Goal: Obtain resource: Obtain resource

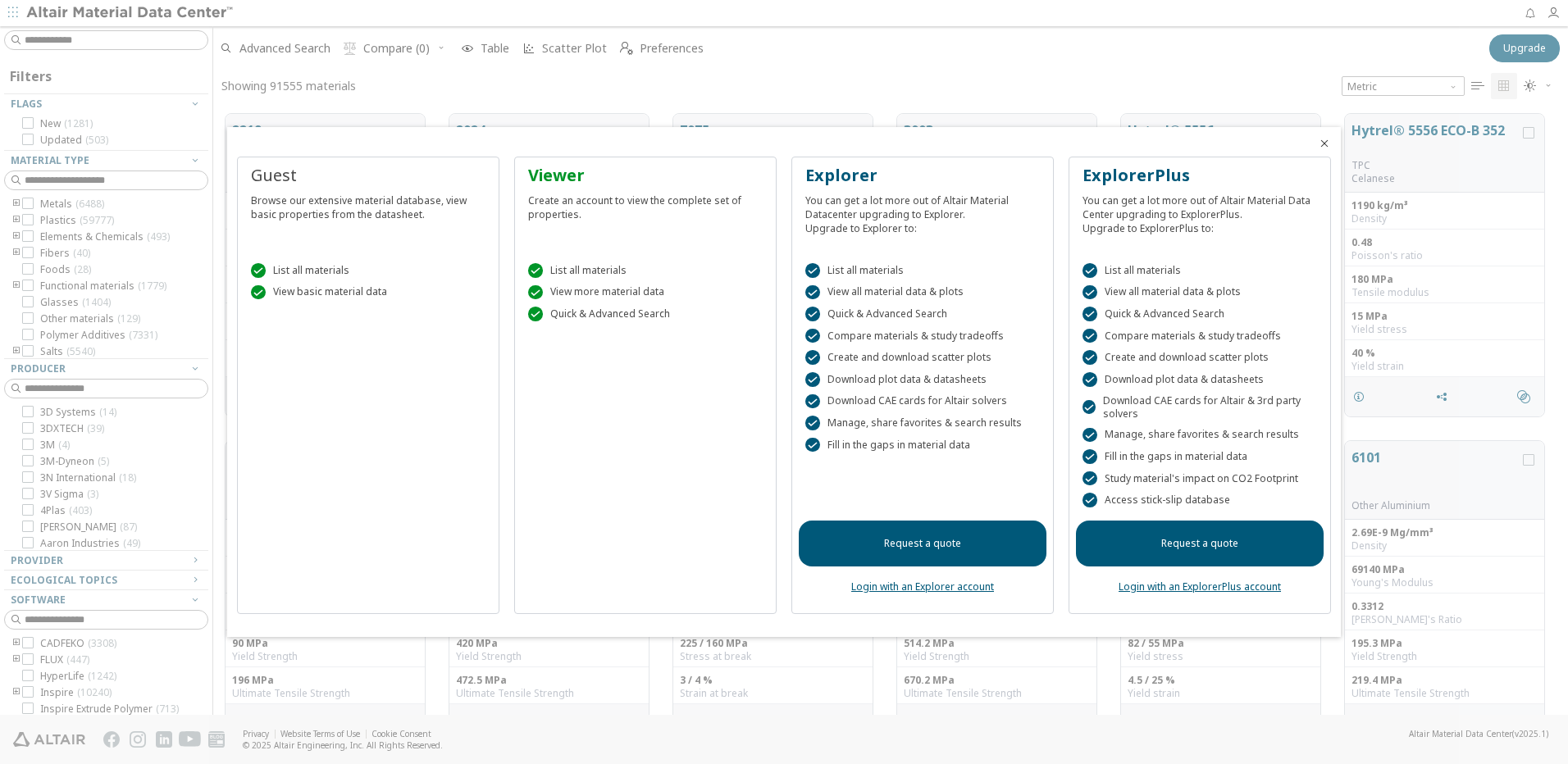
scroll to position [13, 13]
click at [1328, 143] on icon "Close" at bounding box center [1324, 144] width 13 height 13
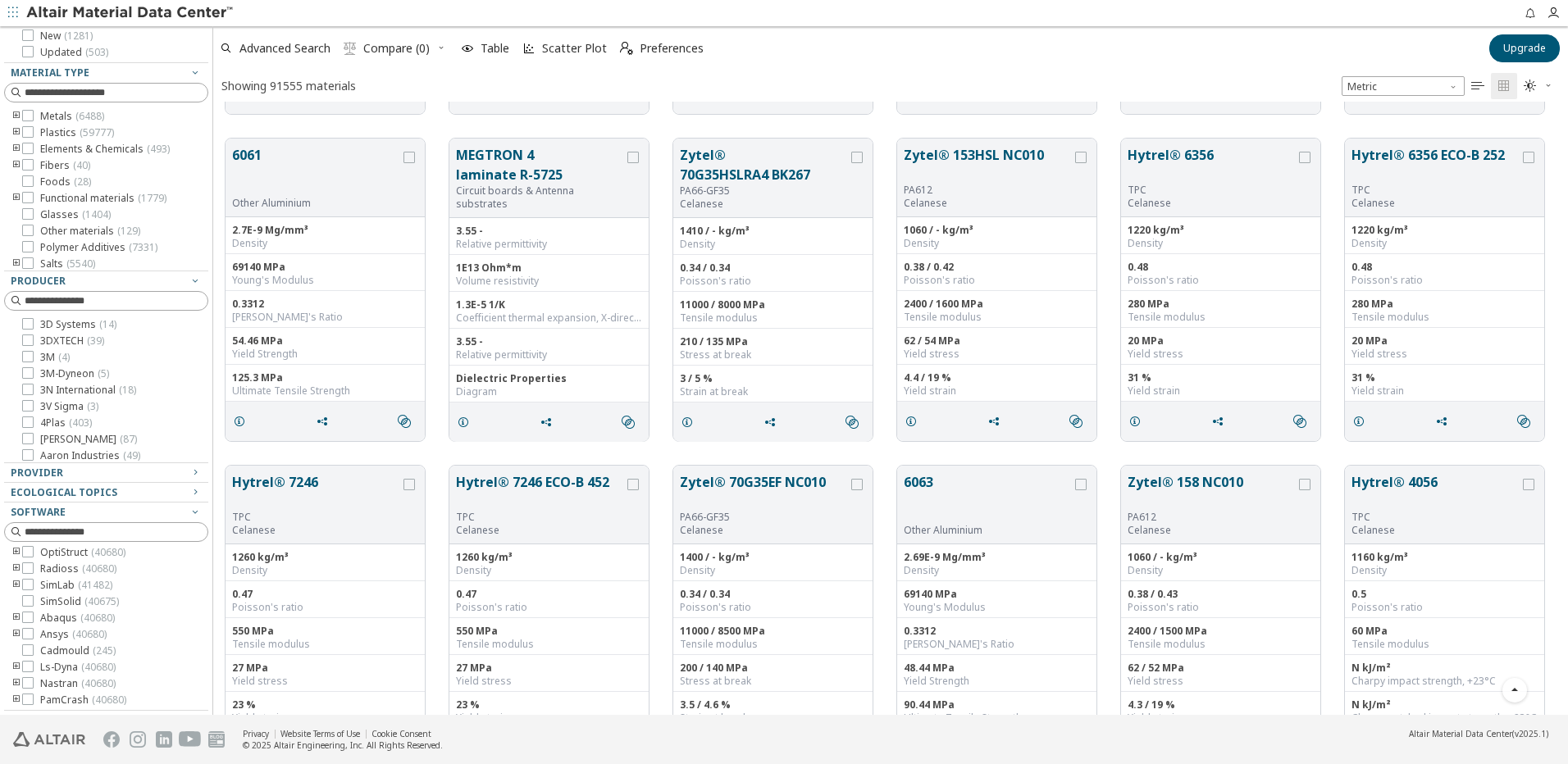
scroll to position [148, 0]
click at [30, 666] on icon at bounding box center [28, 666] width 11 height 11
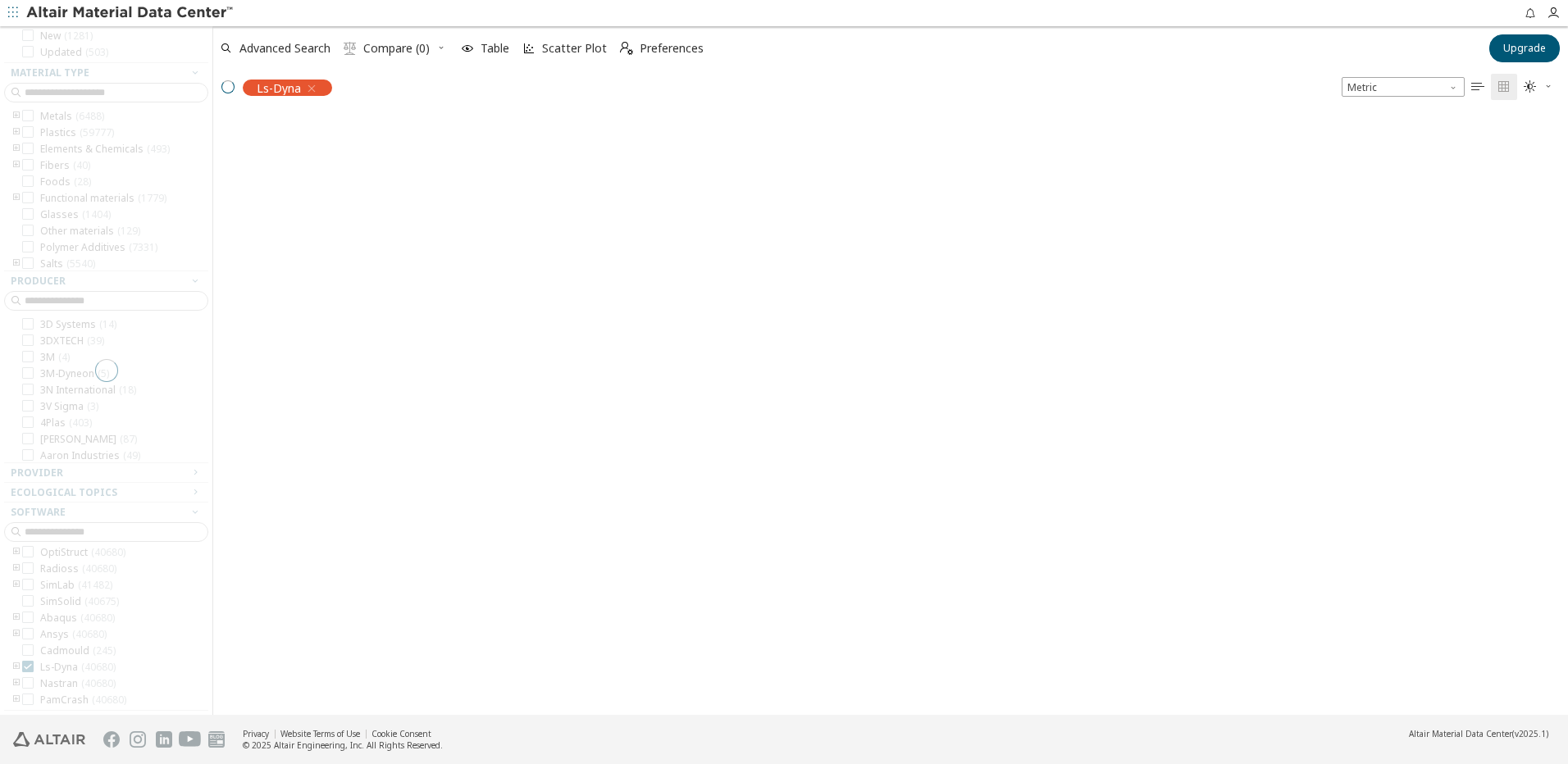
scroll to position [70, 0]
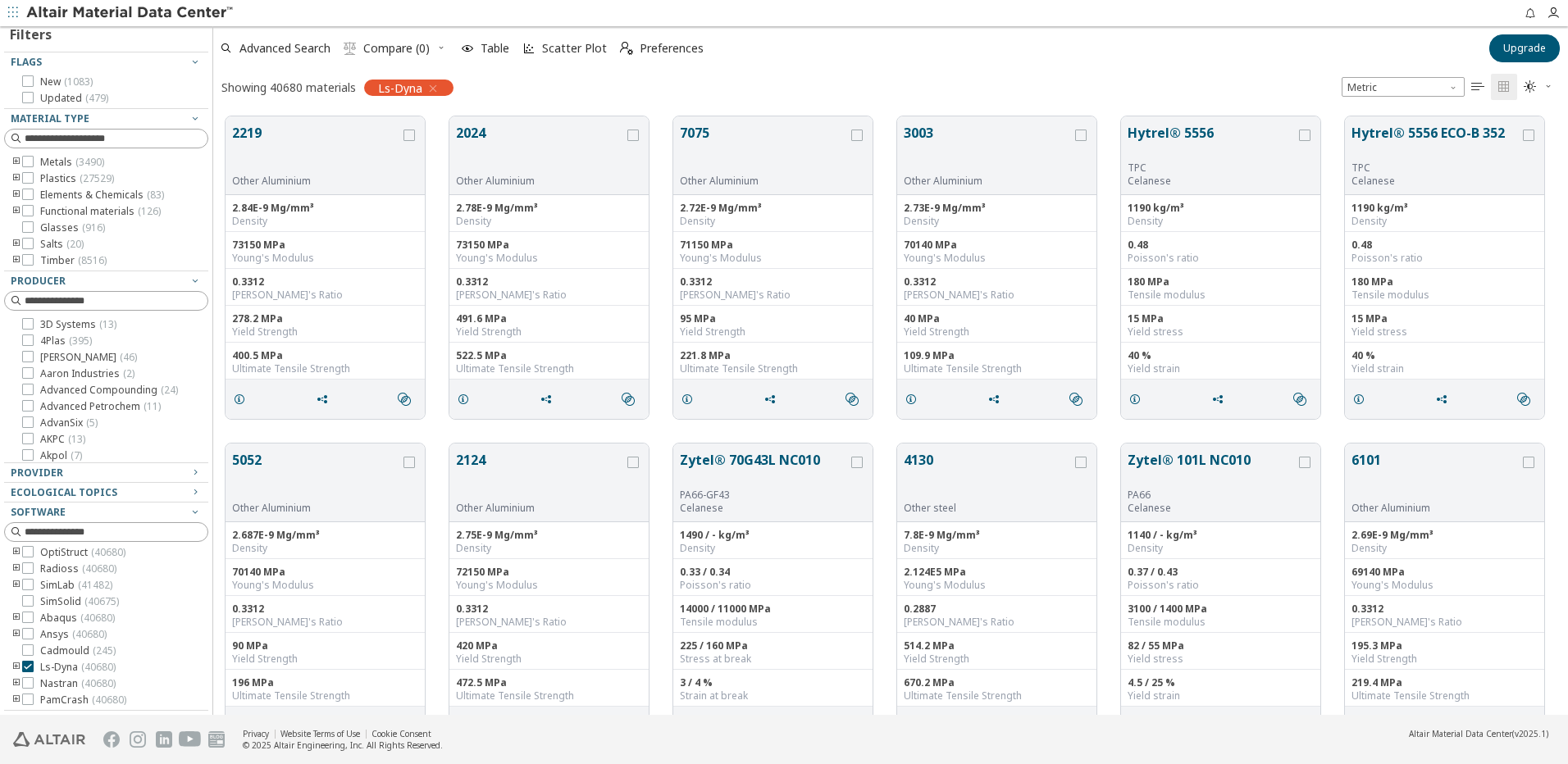
click at [12, 666] on icon "toogle group" at bounding box center [16, 667] width 11 height 13
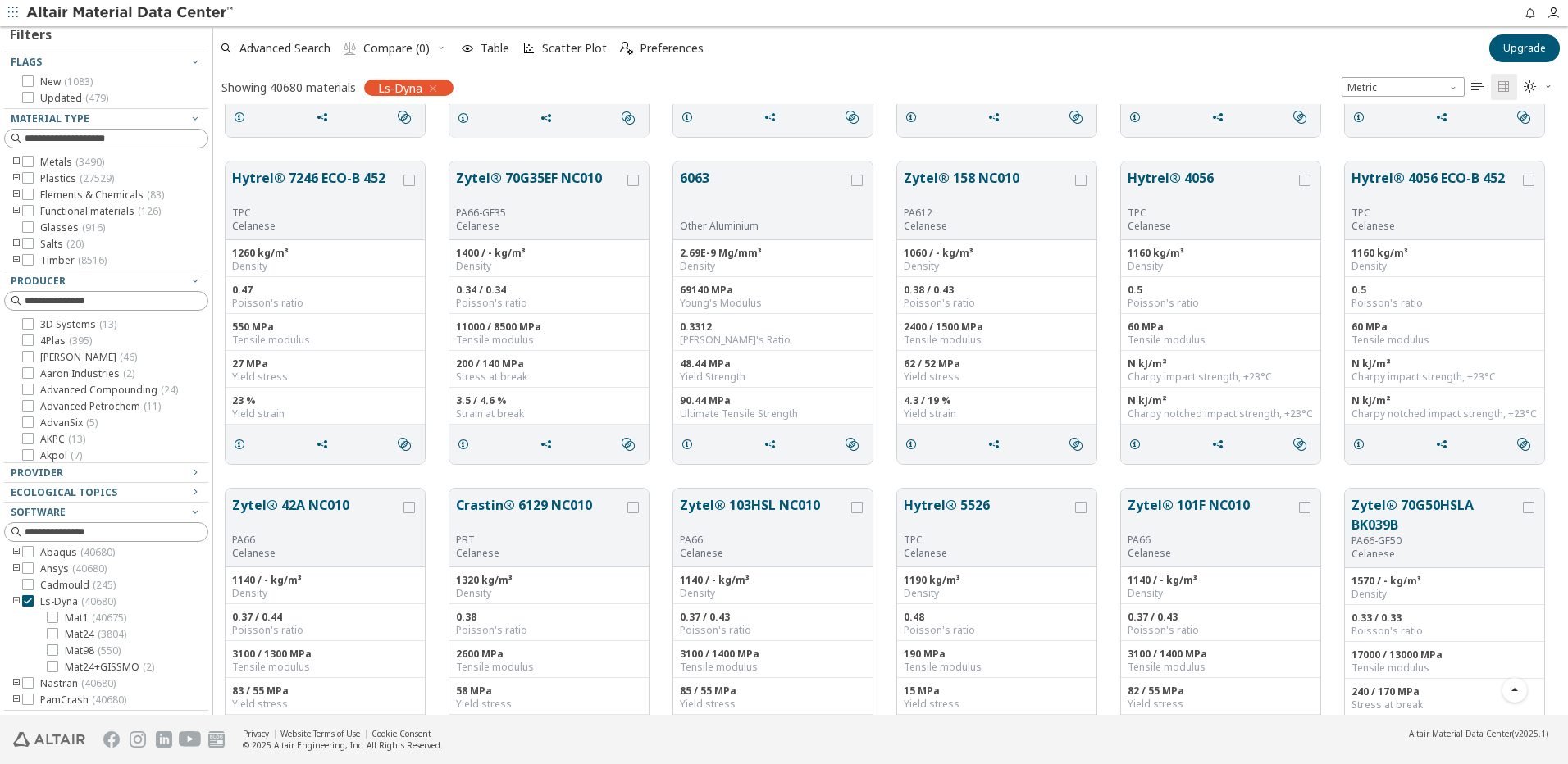
scroll to position [1285, 0]
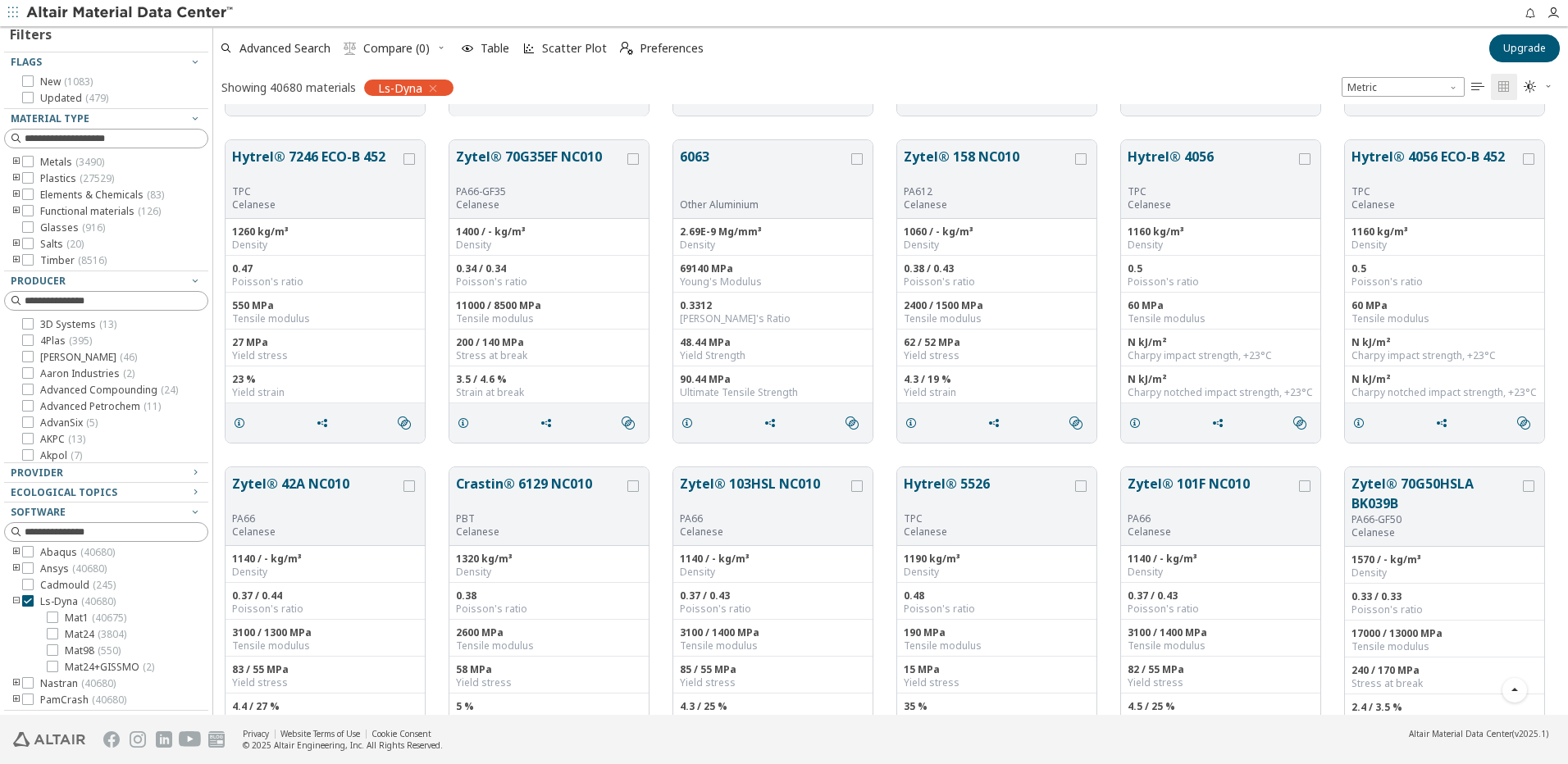
click at [1523, 82] on span "" at bounding box center [1539, 87] width 36 height 26
click at [1479, 155] on span "Dark" at bounding box center [1485, 167] width 131 height 26
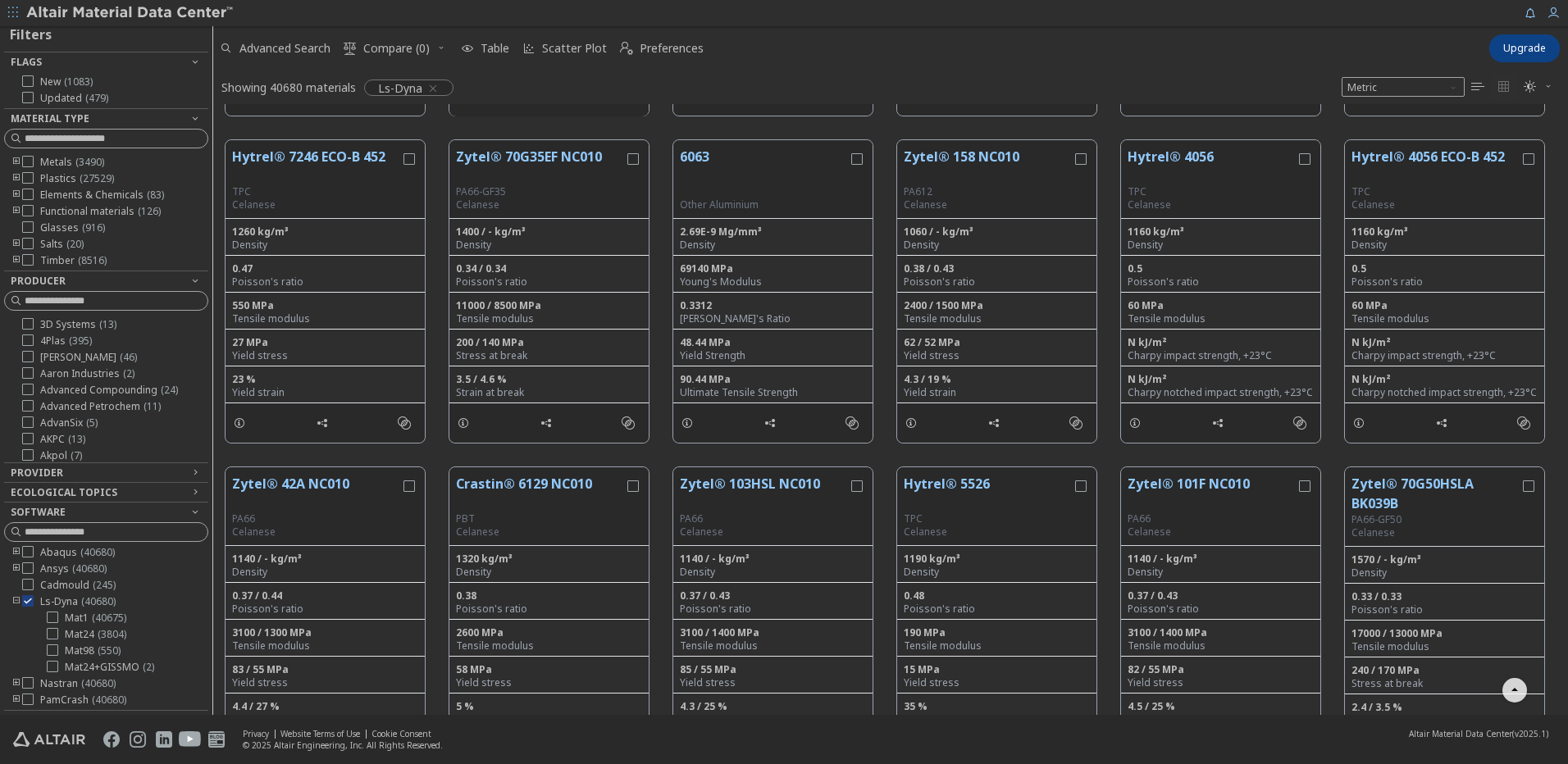
click at [1488, 87] on button "" at bounding box center [1478, 87] width 26 height 26
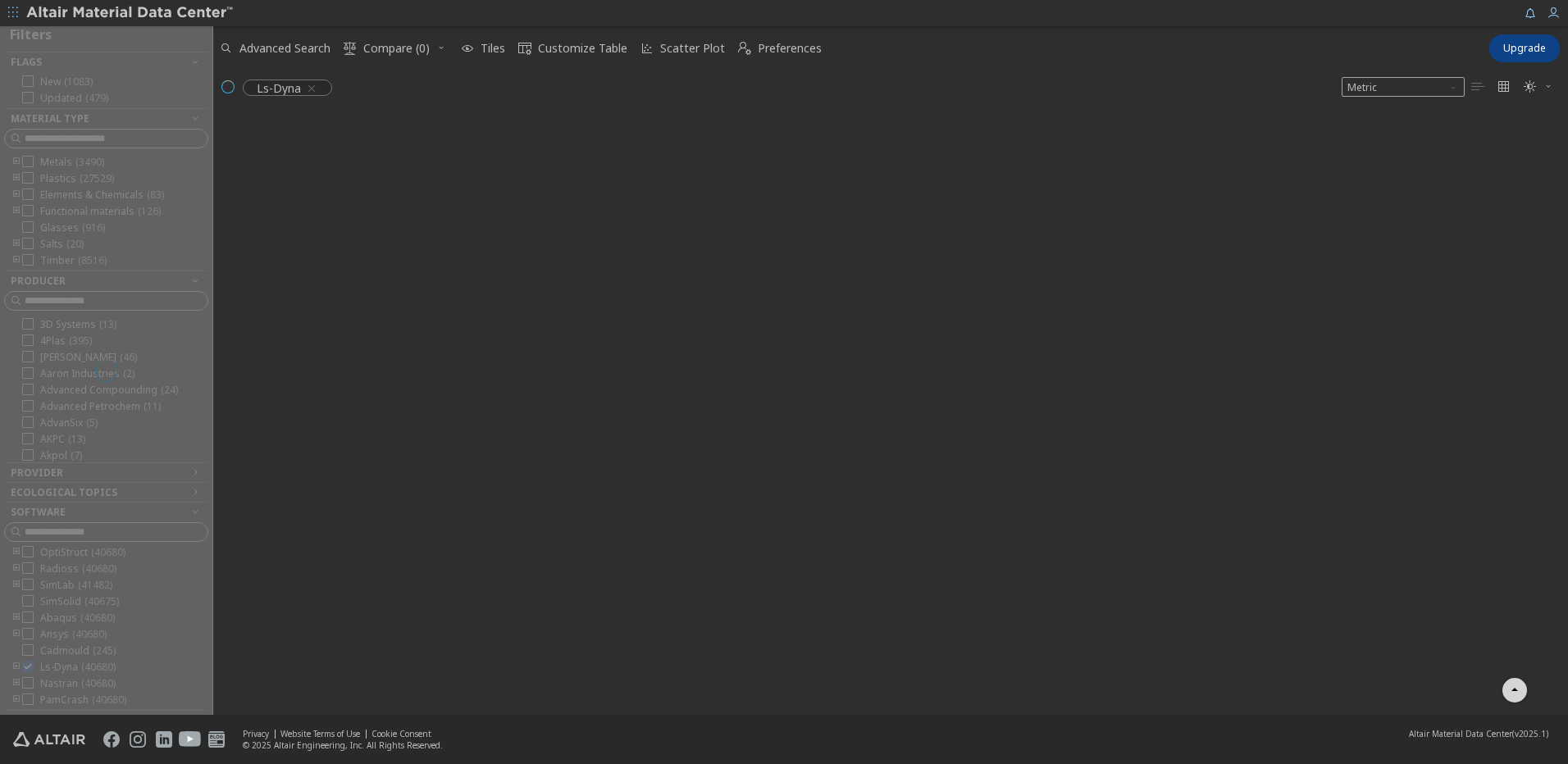
scroll to position [148, 0]
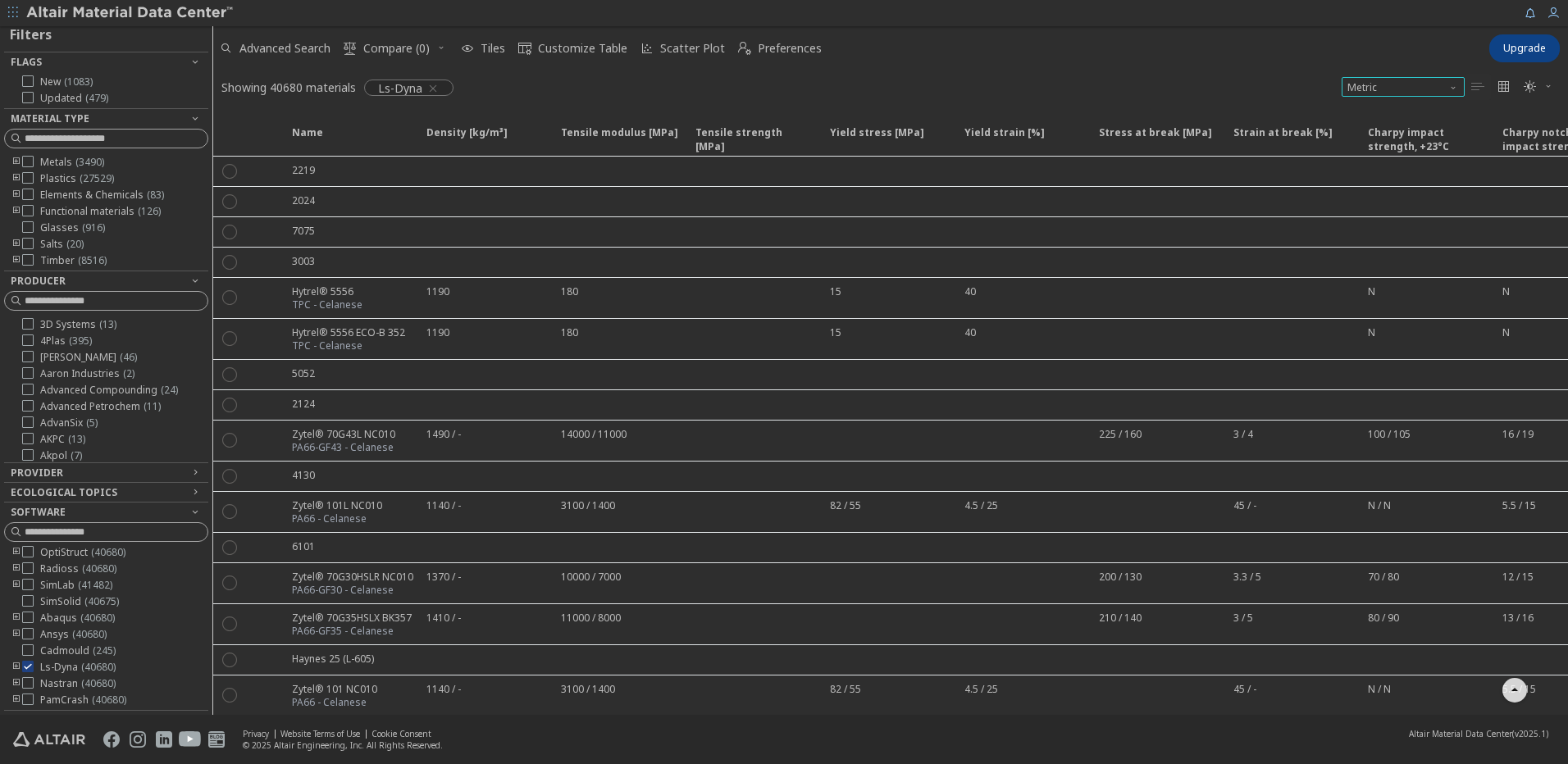
click at [1451, 88] on span "Unit System" at bounding box center [1455, 84] width 13 height 13
click at [1451, 87] on span "Unit System" at bounding box center [1455, 84] width 13 height 13
click at [1502, 88] on icon "" at bounding box center [1504, 87] width 13 height 13
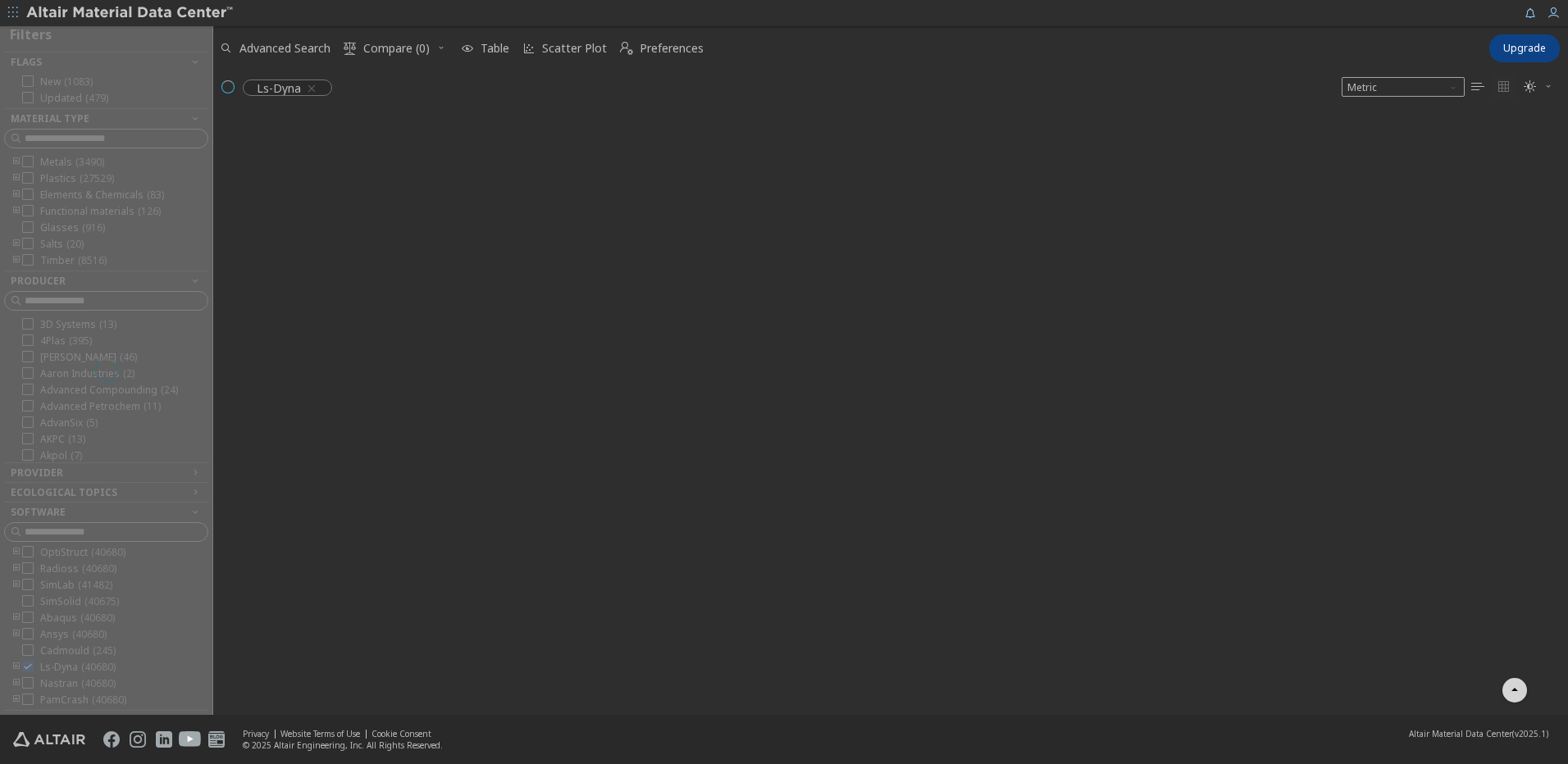
click at [1480, 88] on icon "" at bounding box center [1478, 87] width 13 height 13
click at [1534, 92] on icon "" at bounding box center [1530, 87] width 13 height 13
click at [1509, 133] on span "Light Blue" at bounding box center [1485, 140] width 131 height 26
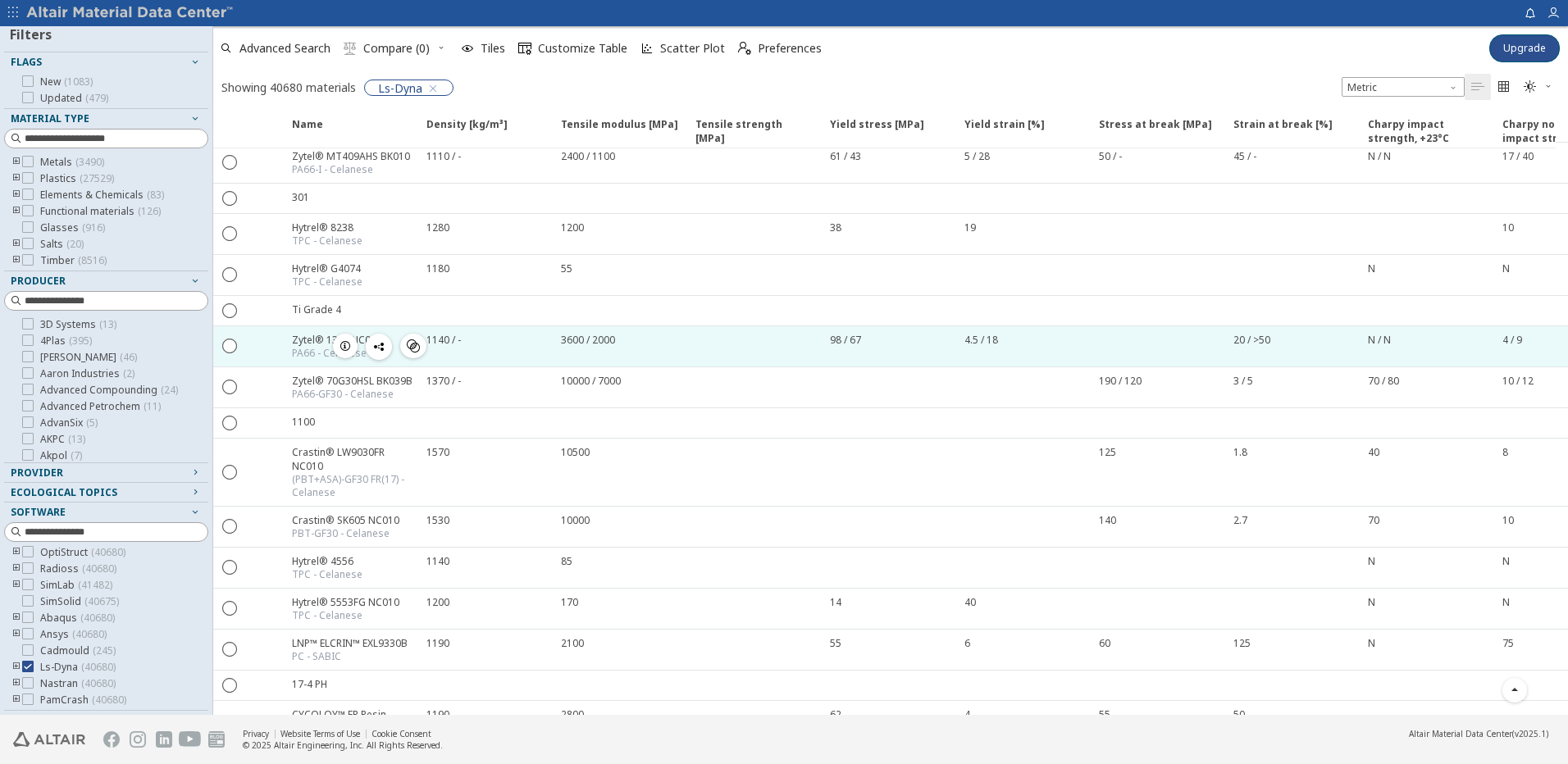
scroll to position [2761, 0]
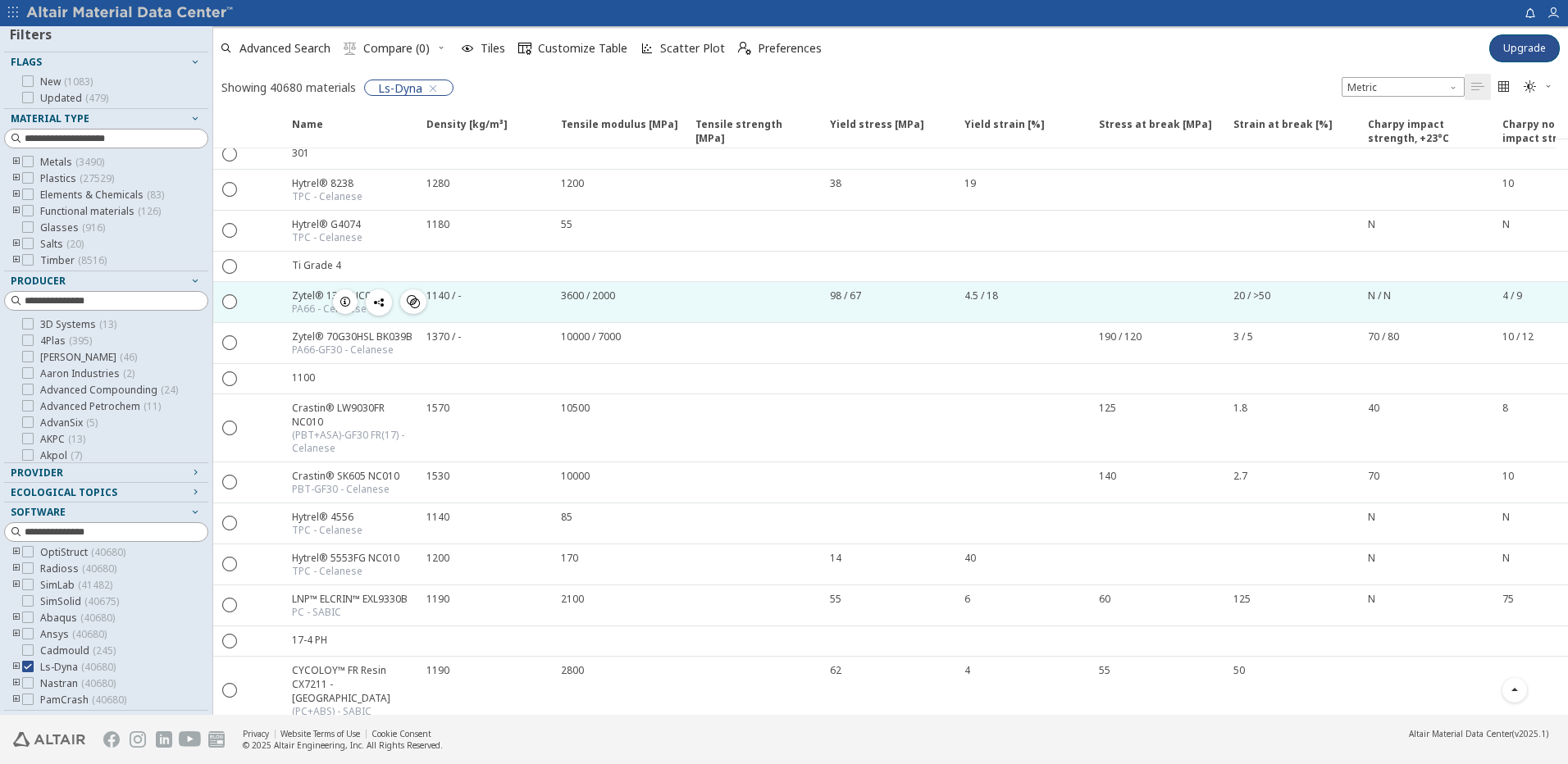
click at [306, 289] on div "Zytel® 135F NC010" at bounding box center [337, 295] width 90 height 14
click at [346, 295] on icon "button" at bounding box center [345, 302] width 13 height 13
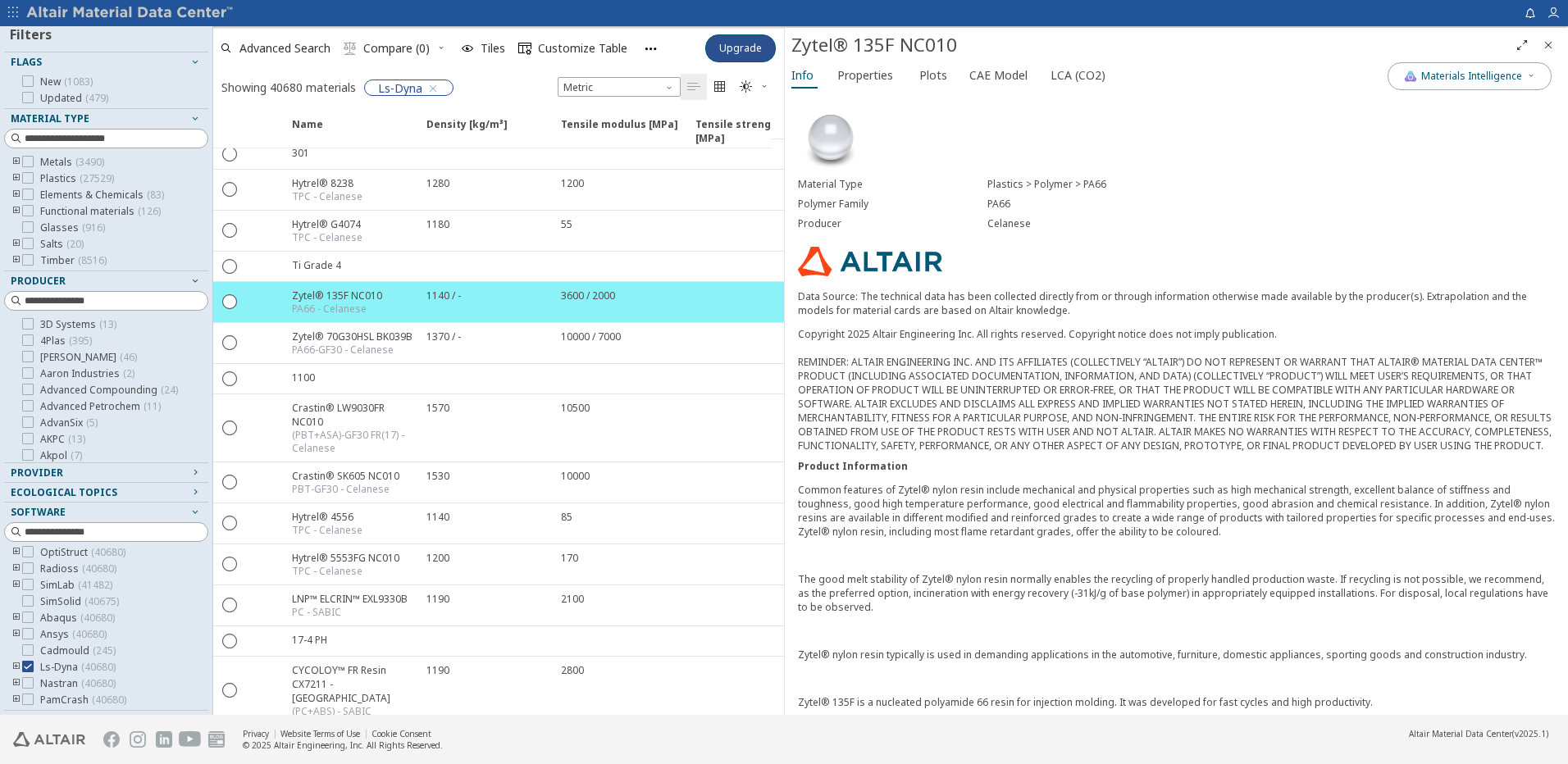
click at [849, 83] on span "Properties" at bounding box center [865, 75] width 56 height 26
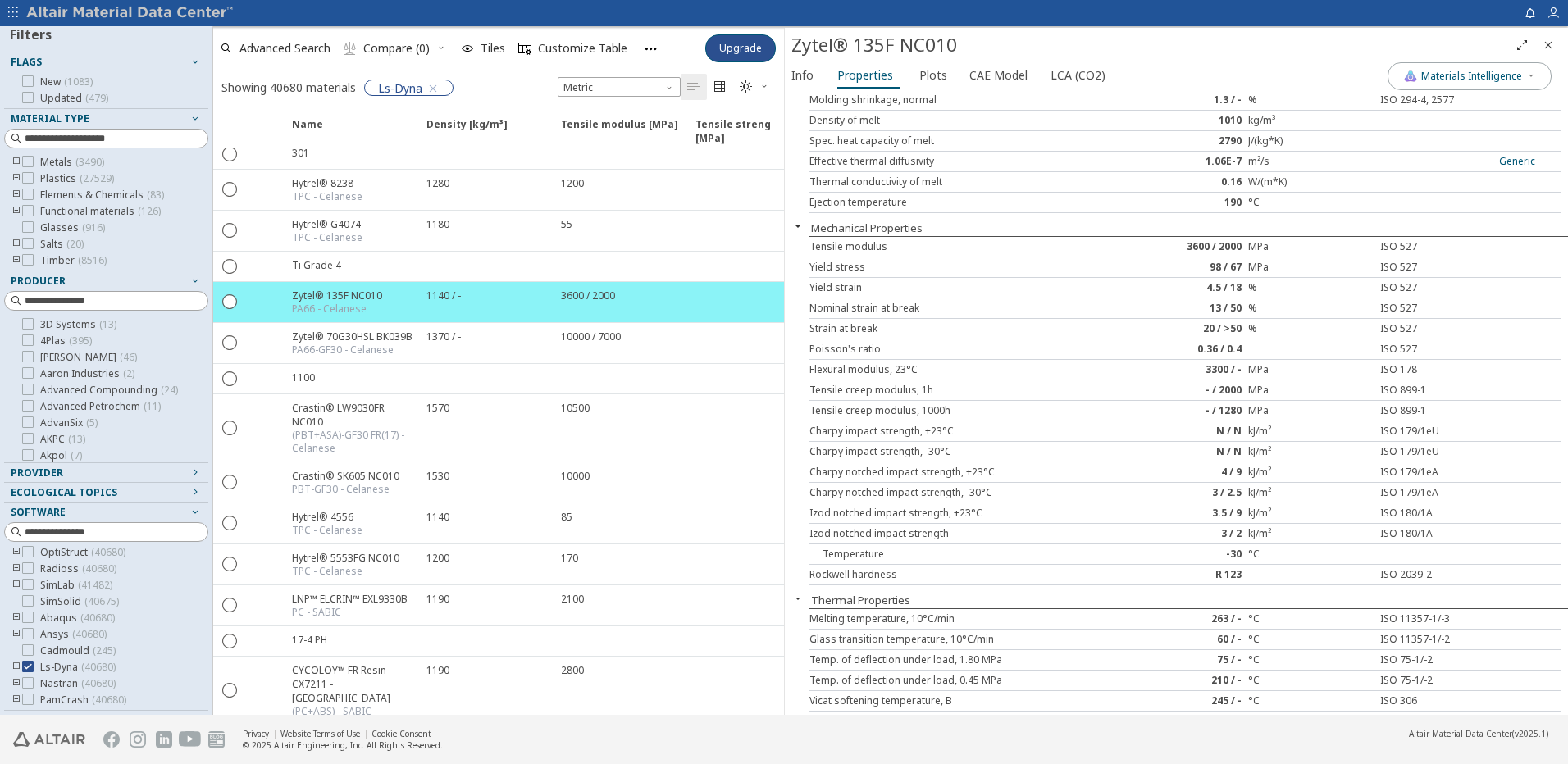
scroll to position [437, 0]
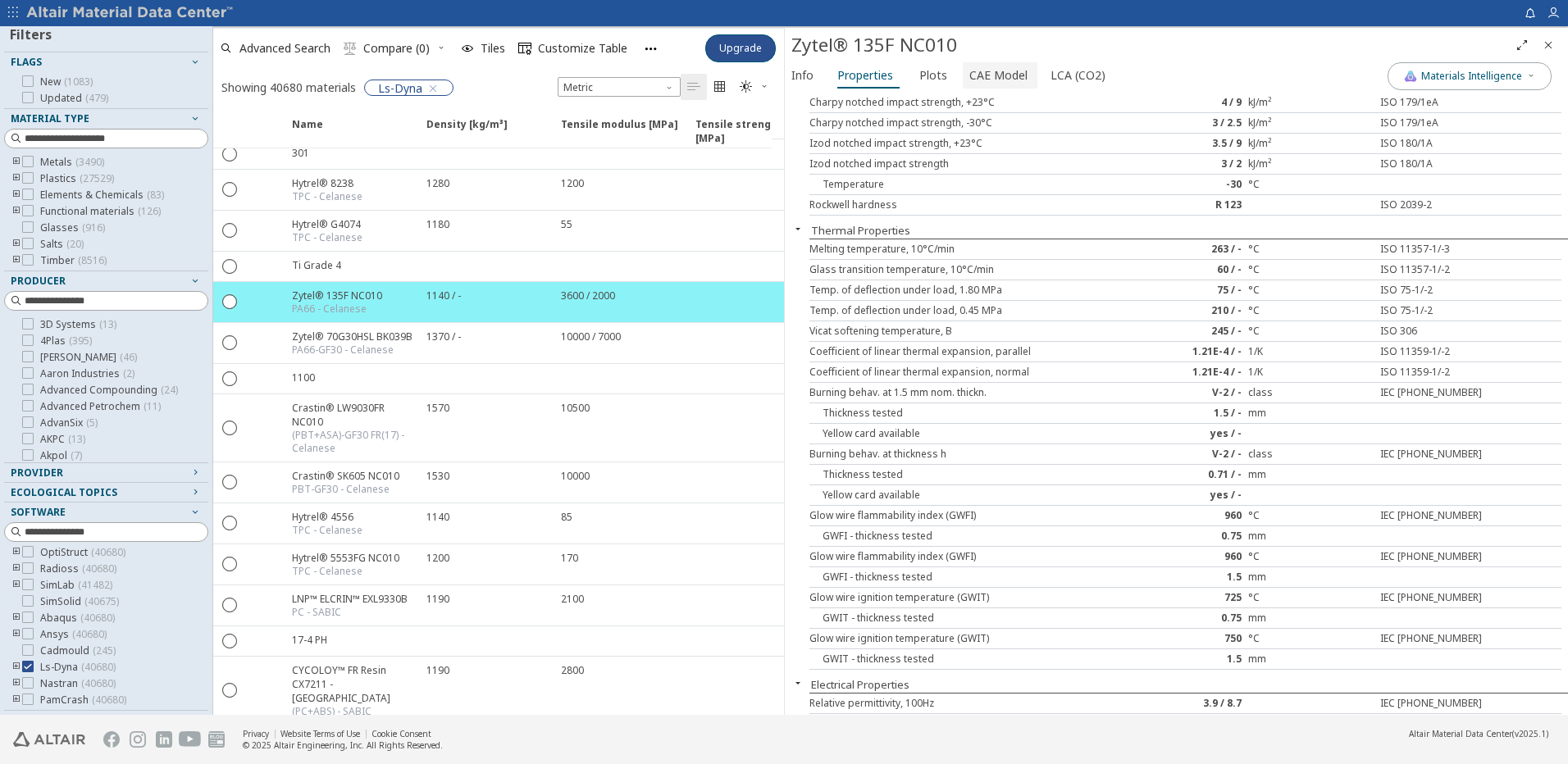
click at [983, 76] on span "CAE Model" at bounding box center [999, 75] width 58 height 26
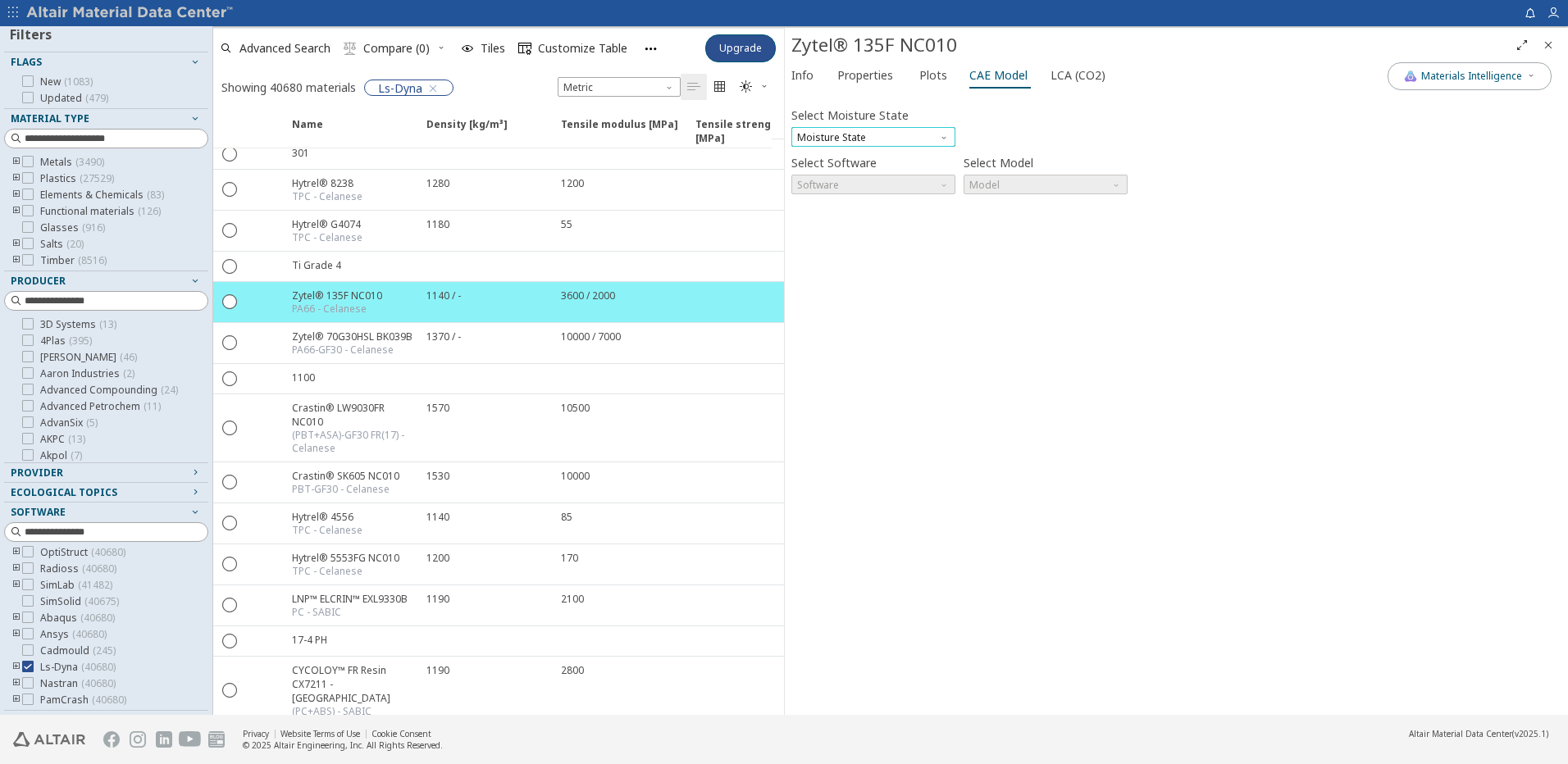
click at [890, 136] on span "Moisture State" at bounding box center [873, 136] width 164 height 20
click at [881, 153] on span "Dry" at bounding box center [873, 157] width 151 height 11
click at [878, 176] on div "Select Software Software" at bounding box center [873, 172] width 164 height 43
click at [877, 183] on span "Software" at bounding box center [873, 184] width 164 height 20
click at [840, 355] on button "Ls-Dyna" at bounding box center [873, 361] width 164 height 20
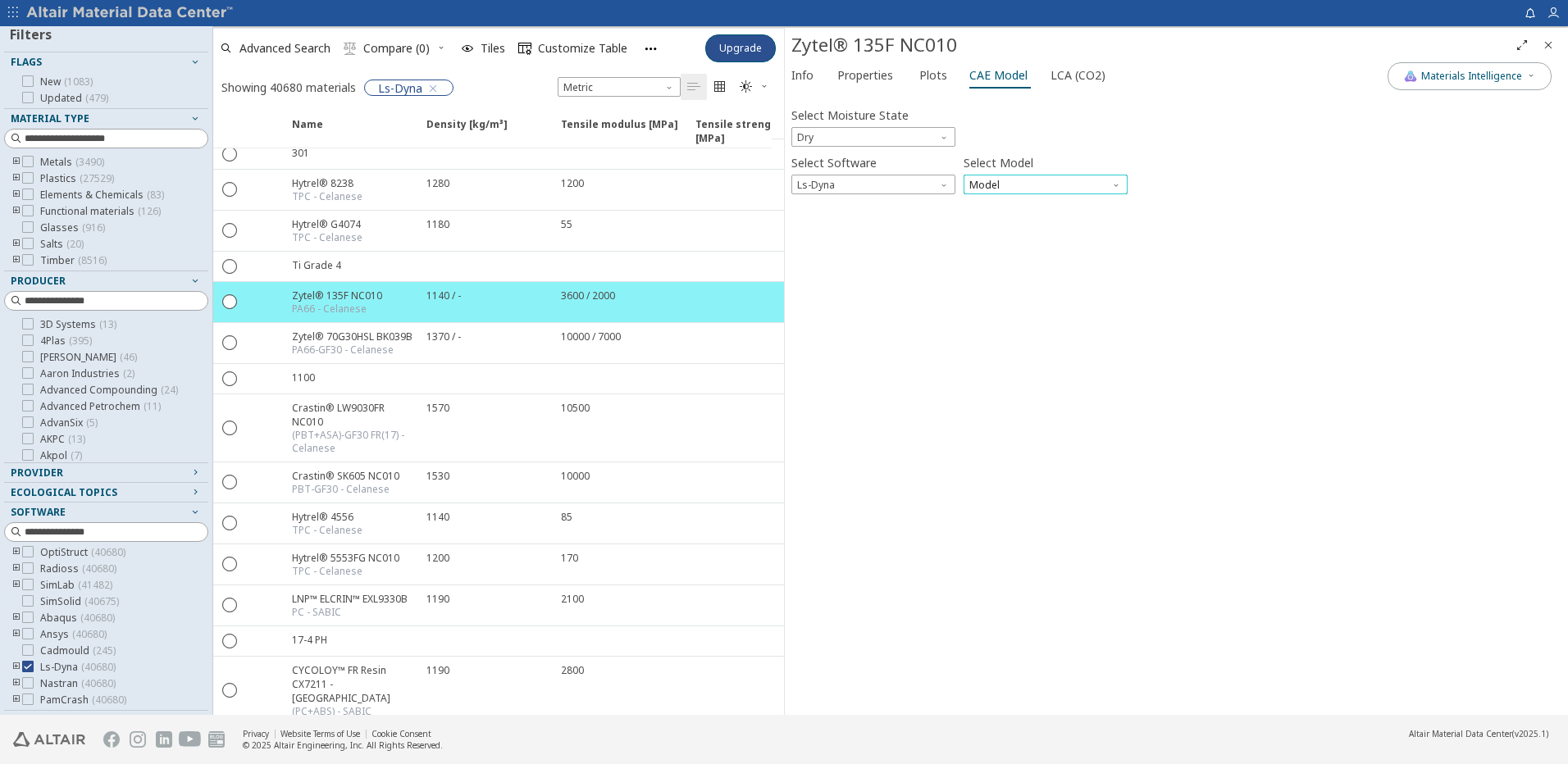
click at [999, 183] on span "Model" at bounding box center [1046, 184] width 164 height 20
click at [999, 215] on button "Mat24" at bounding box center [1046, 223] width 164 height 20
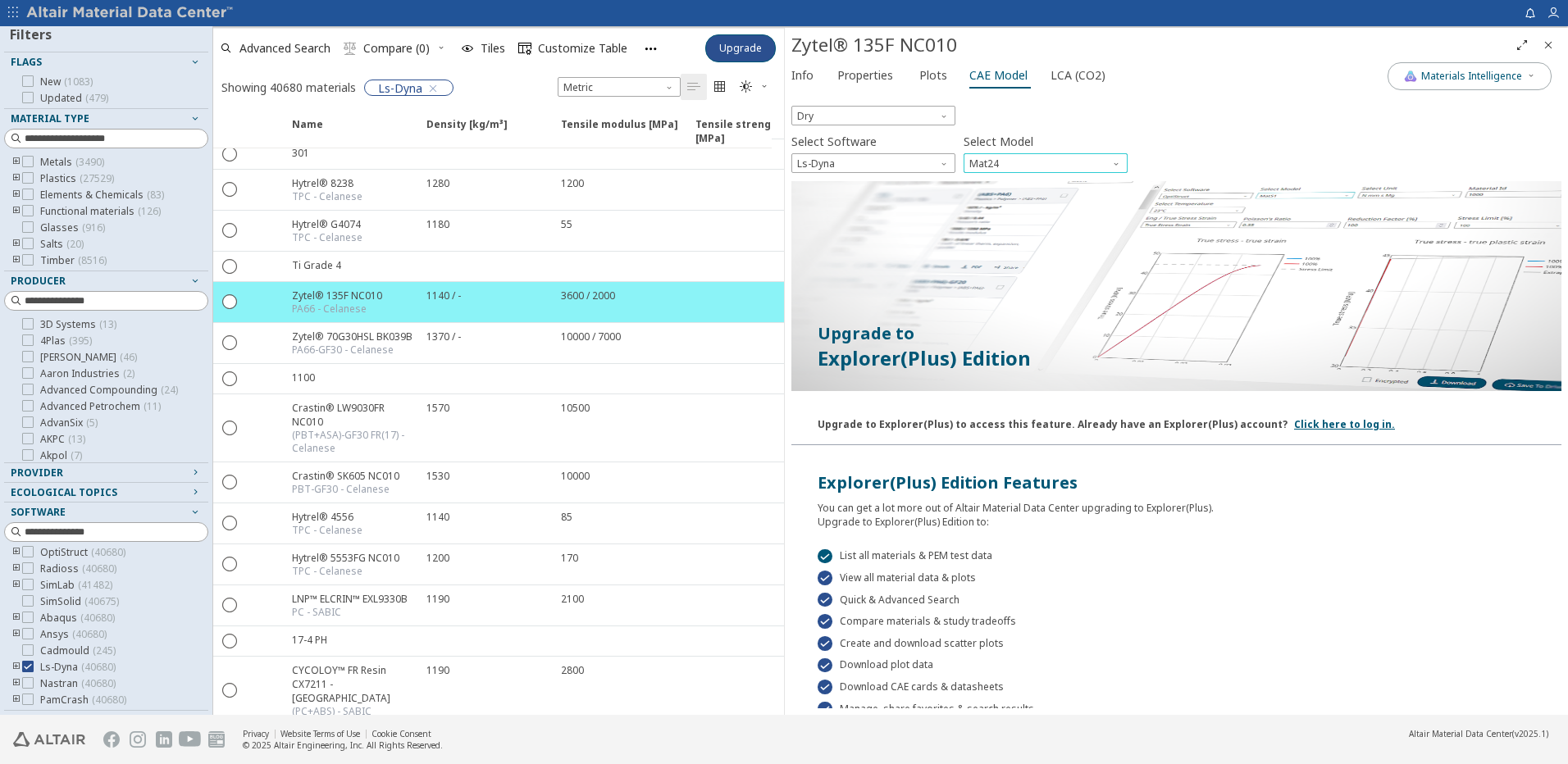
scroll to position [0, 0]
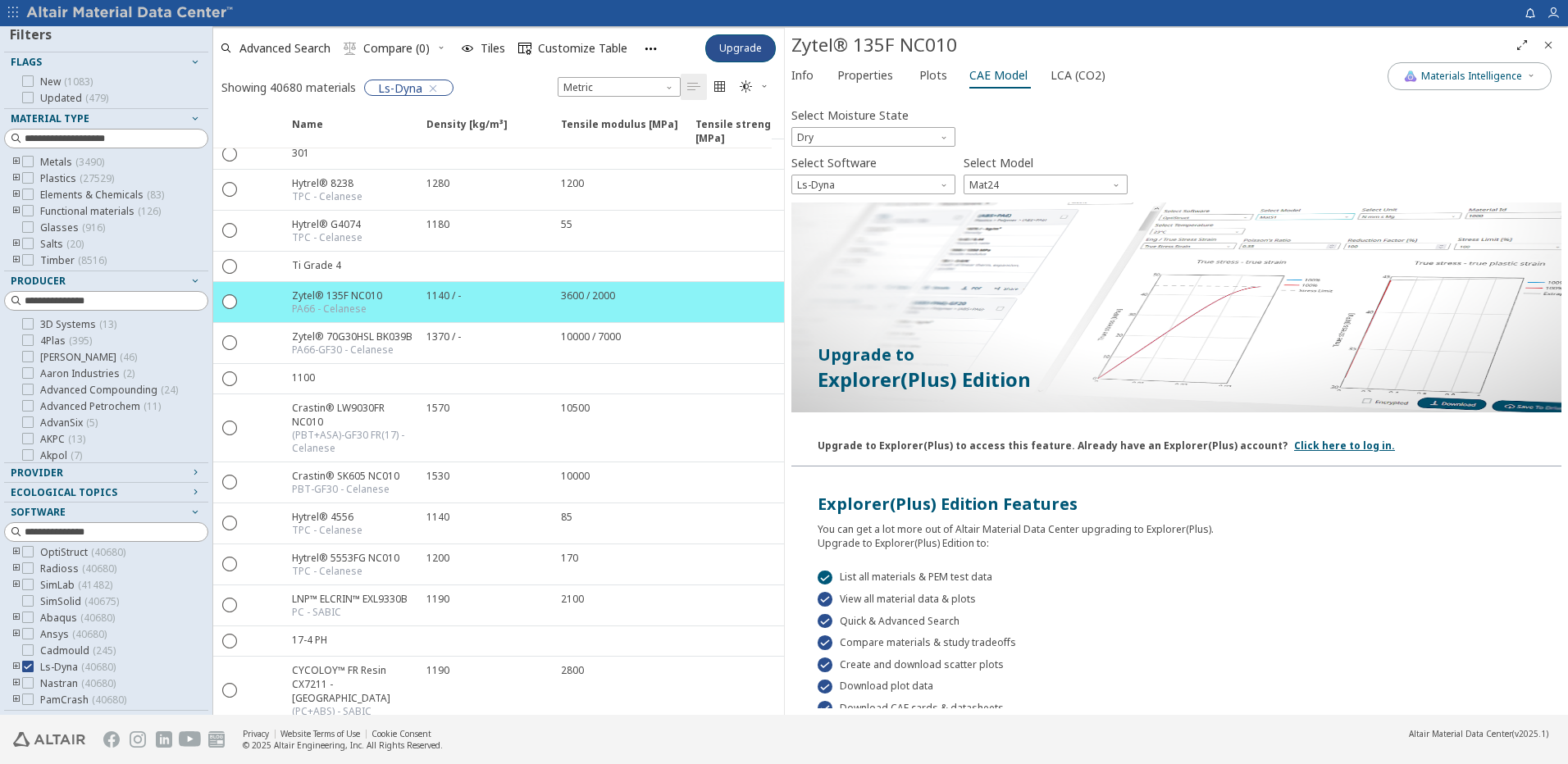
click at [8, 14] on icon "button" at bounding box center [13, 12] width 9 height 9
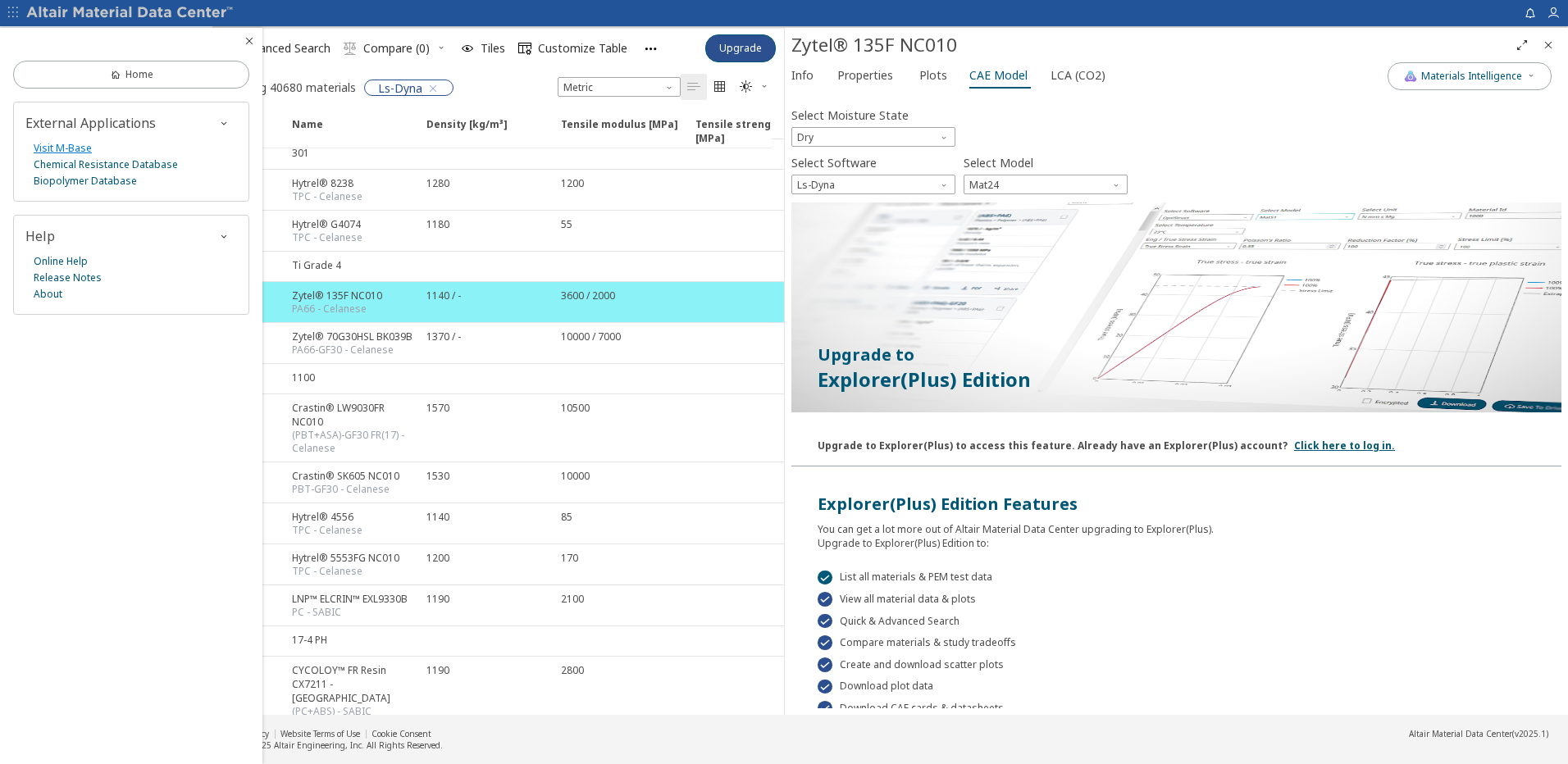
click at [73, 144] on link "Visit M-Base" at bounding box center [63, 148] width 58 height 16
